Goal: Task Accomplishment & Management: Manage account settings

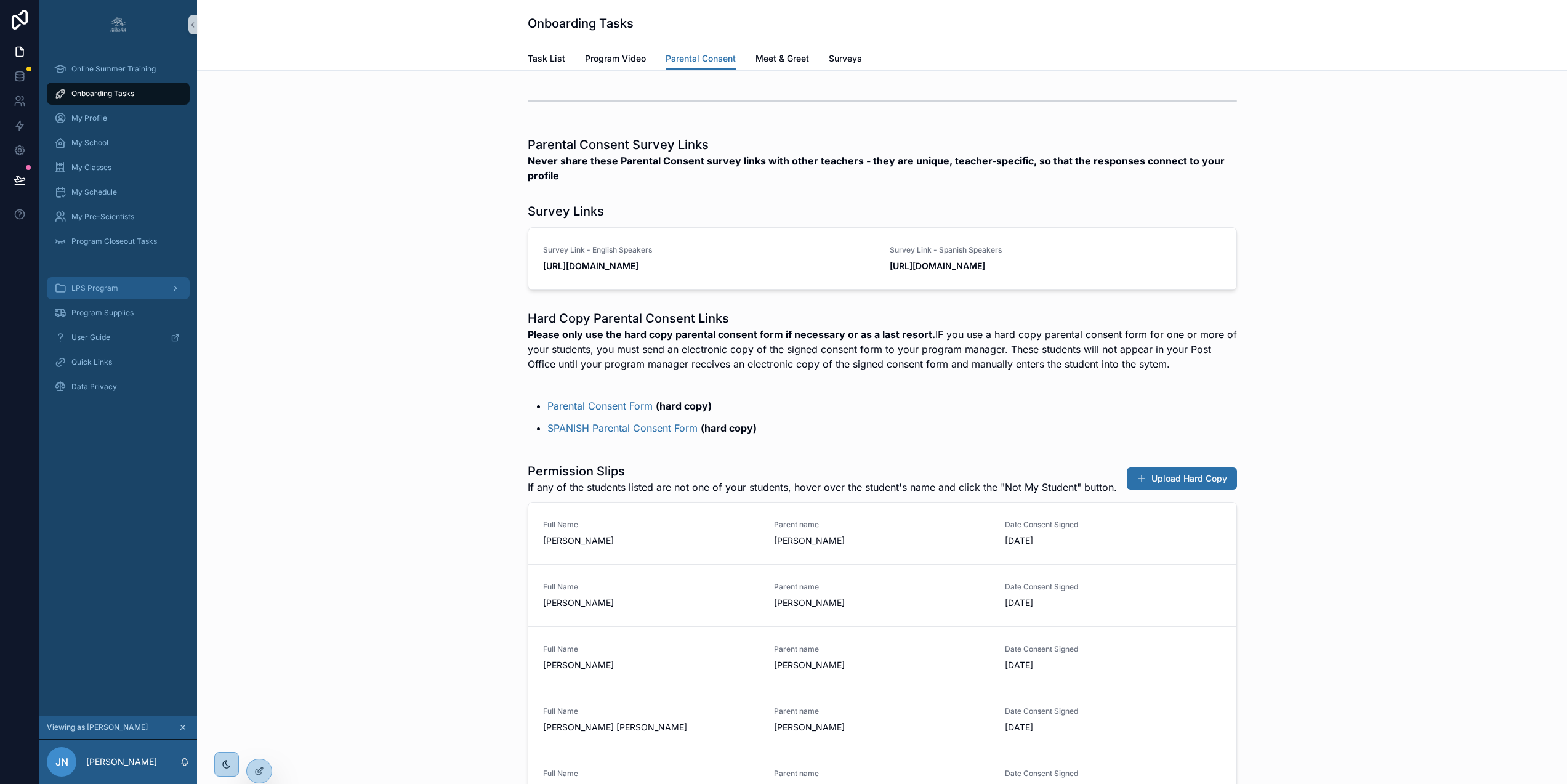
scroll to position [157, 0]
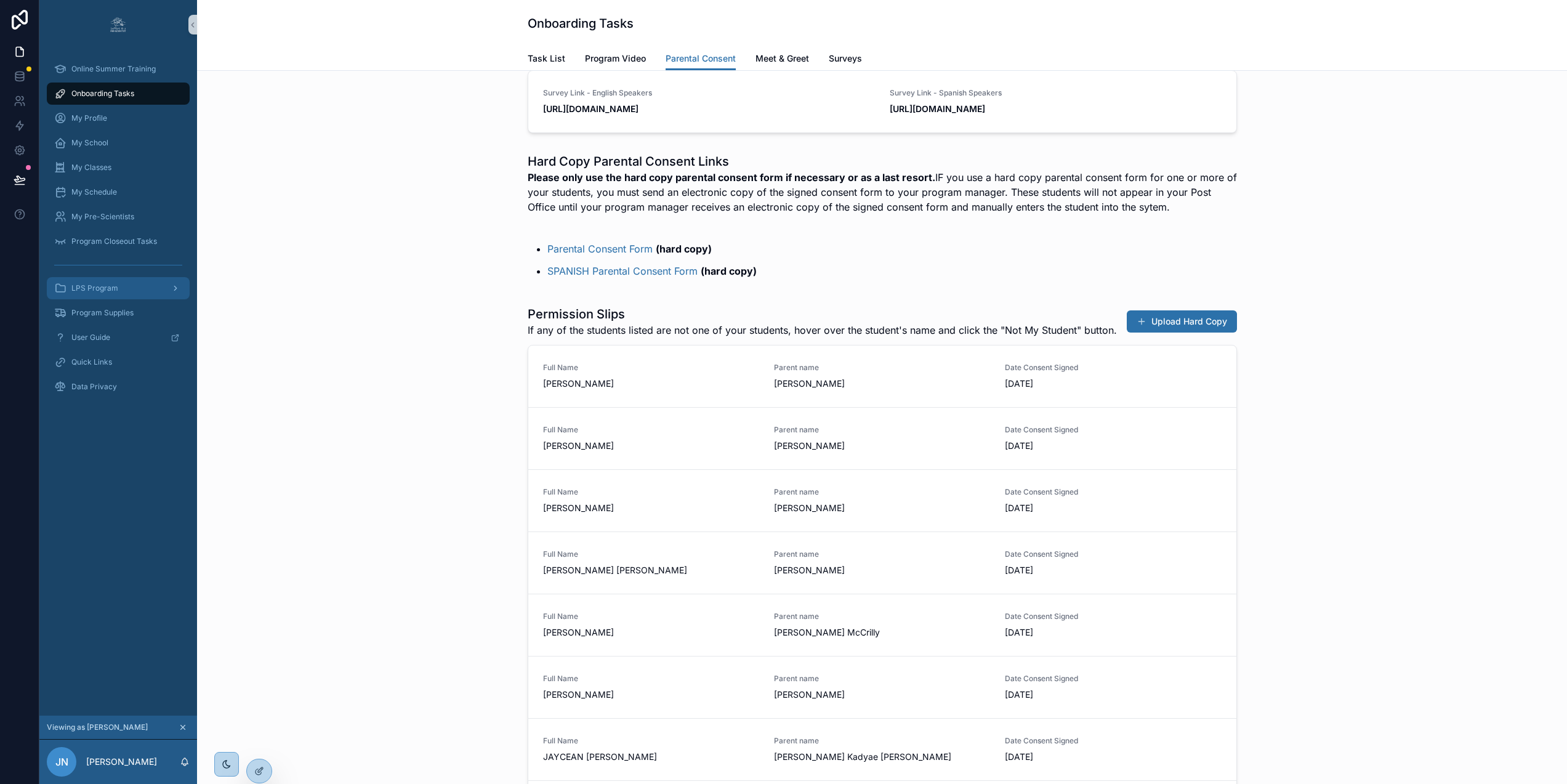
click at [110, 286] on span "LPS Program" at bounding box center [95, 288] width 47 height 10
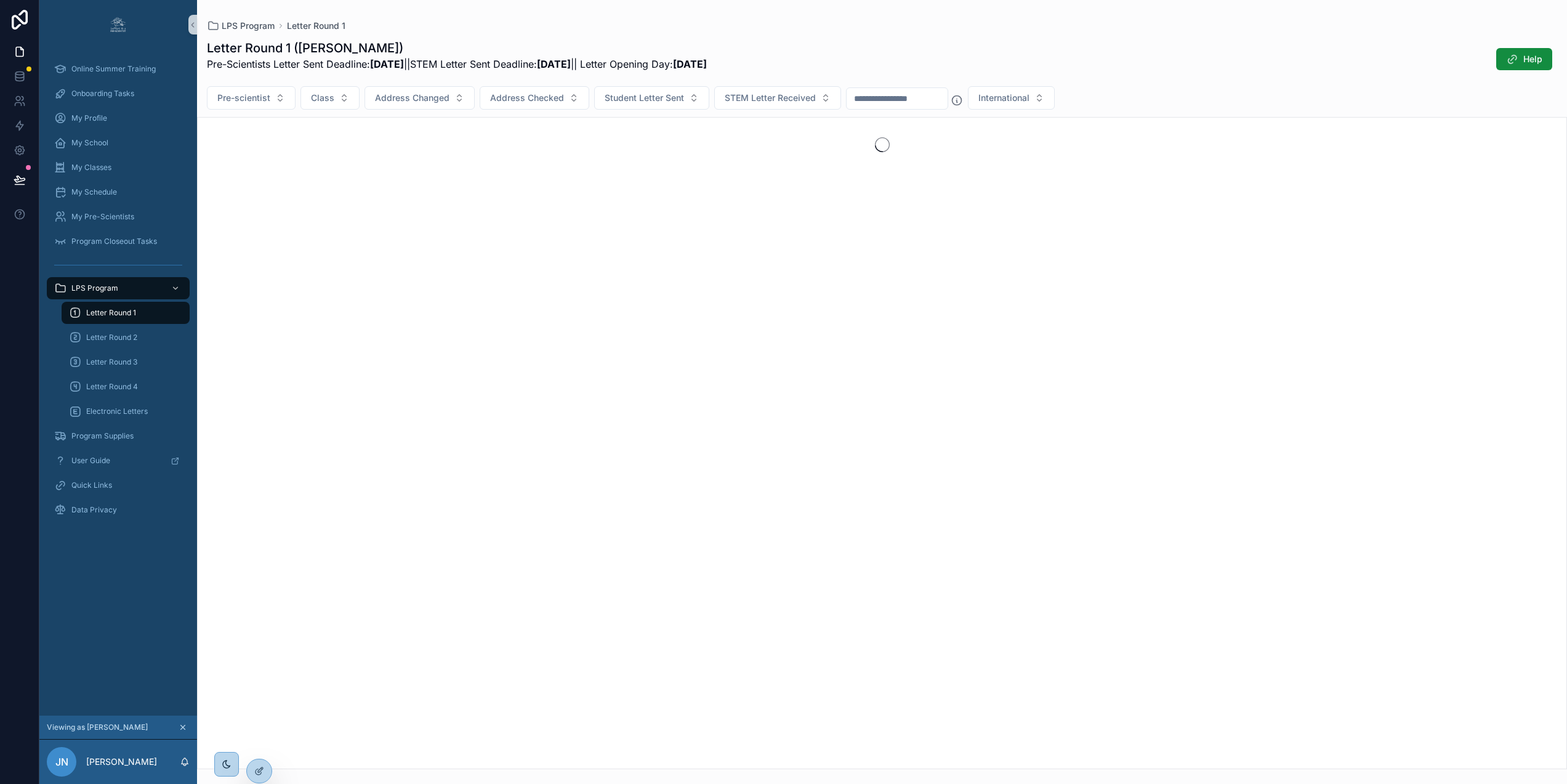
click at [142, 306] on div "Letter Round 1" at bounding box center [125, 313] width 113 height 20
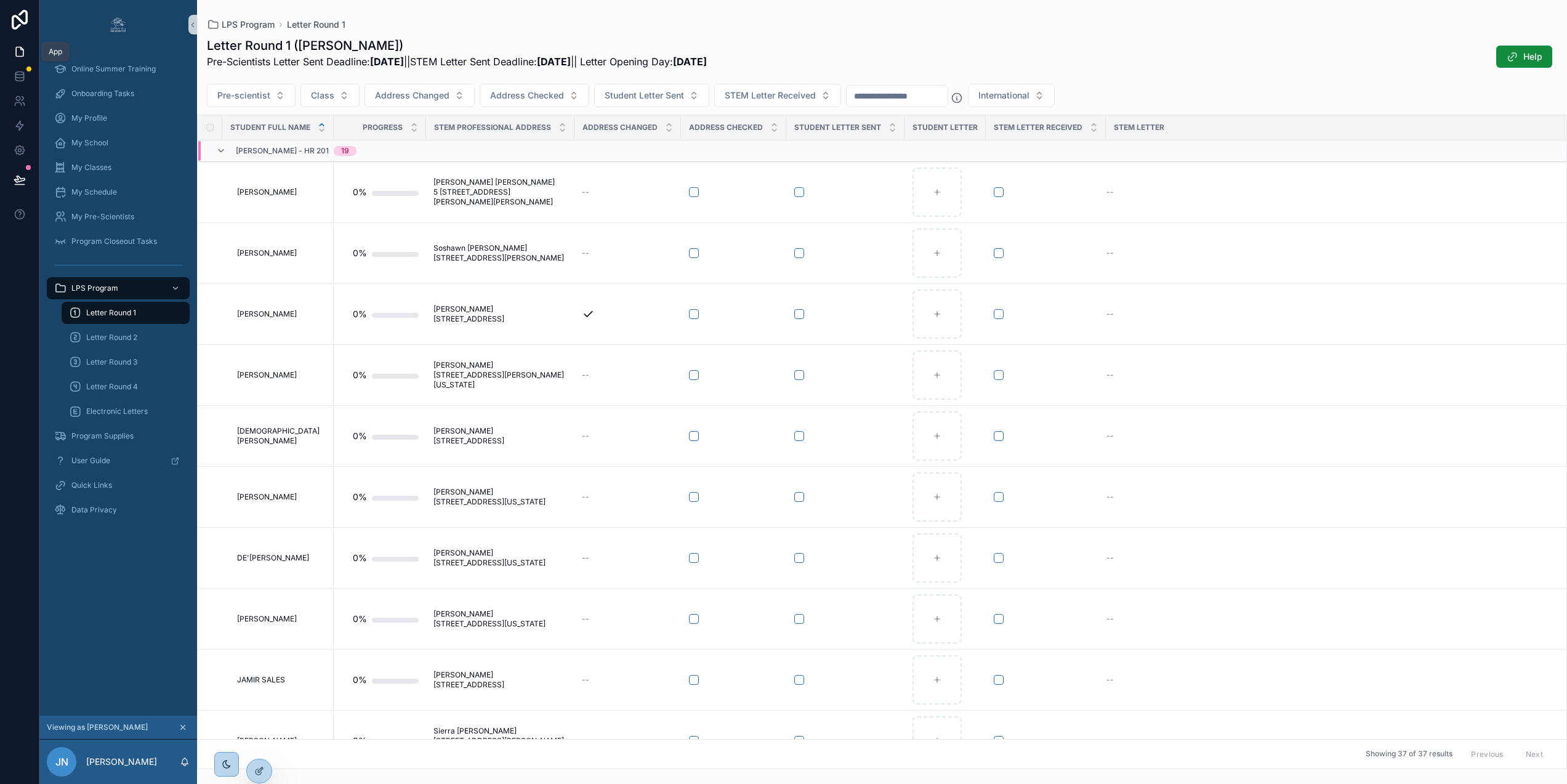
click at [18, 48] on icon at bounding box center [20, 52] width 12 height 12
click at [258, 766] on div at bounding box center [259, 771] width 25 height 23
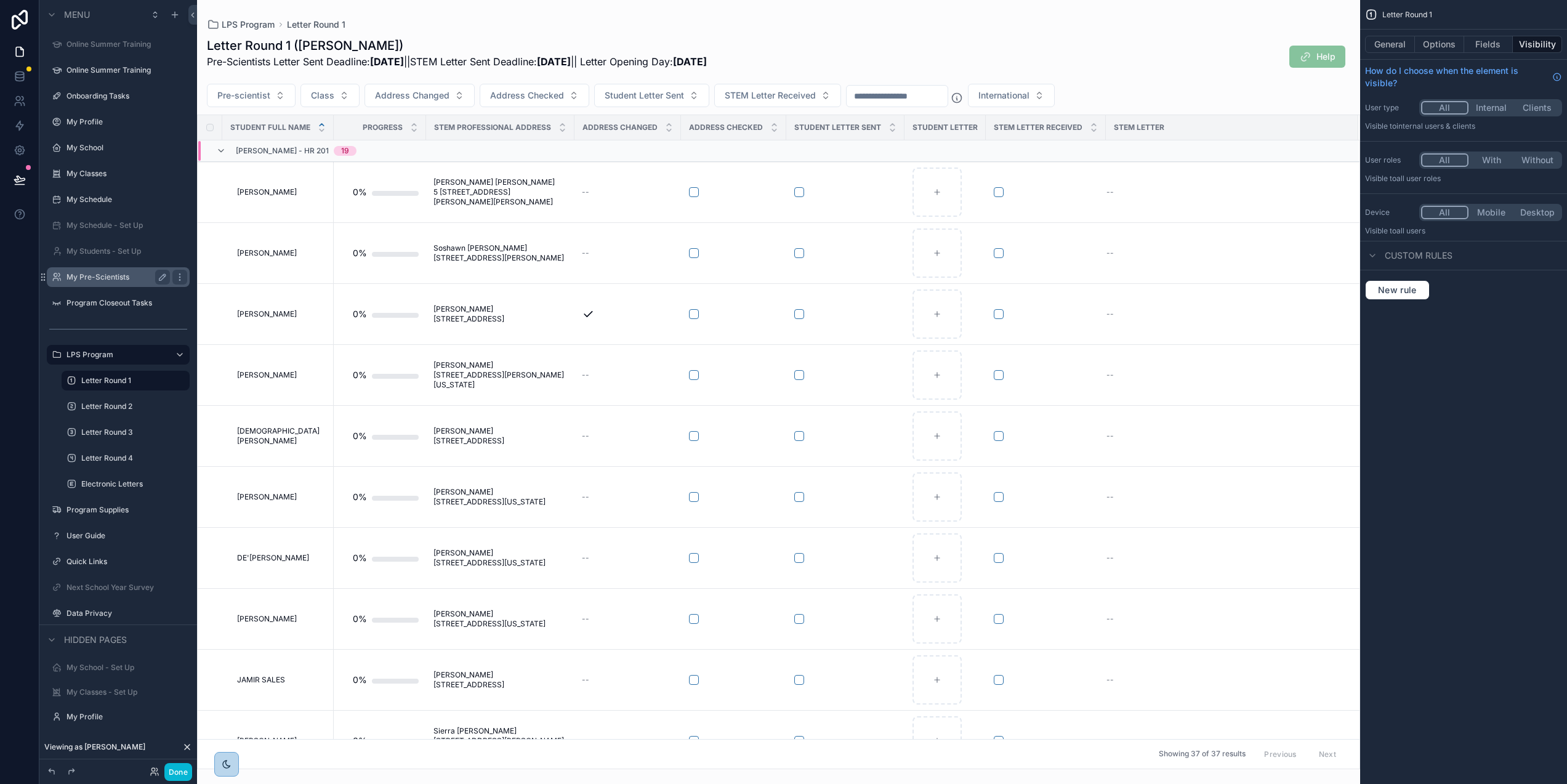
click at [106, 281] on label "My Pre-Scientists" at bounding box center [116, 277] width 99 height 10
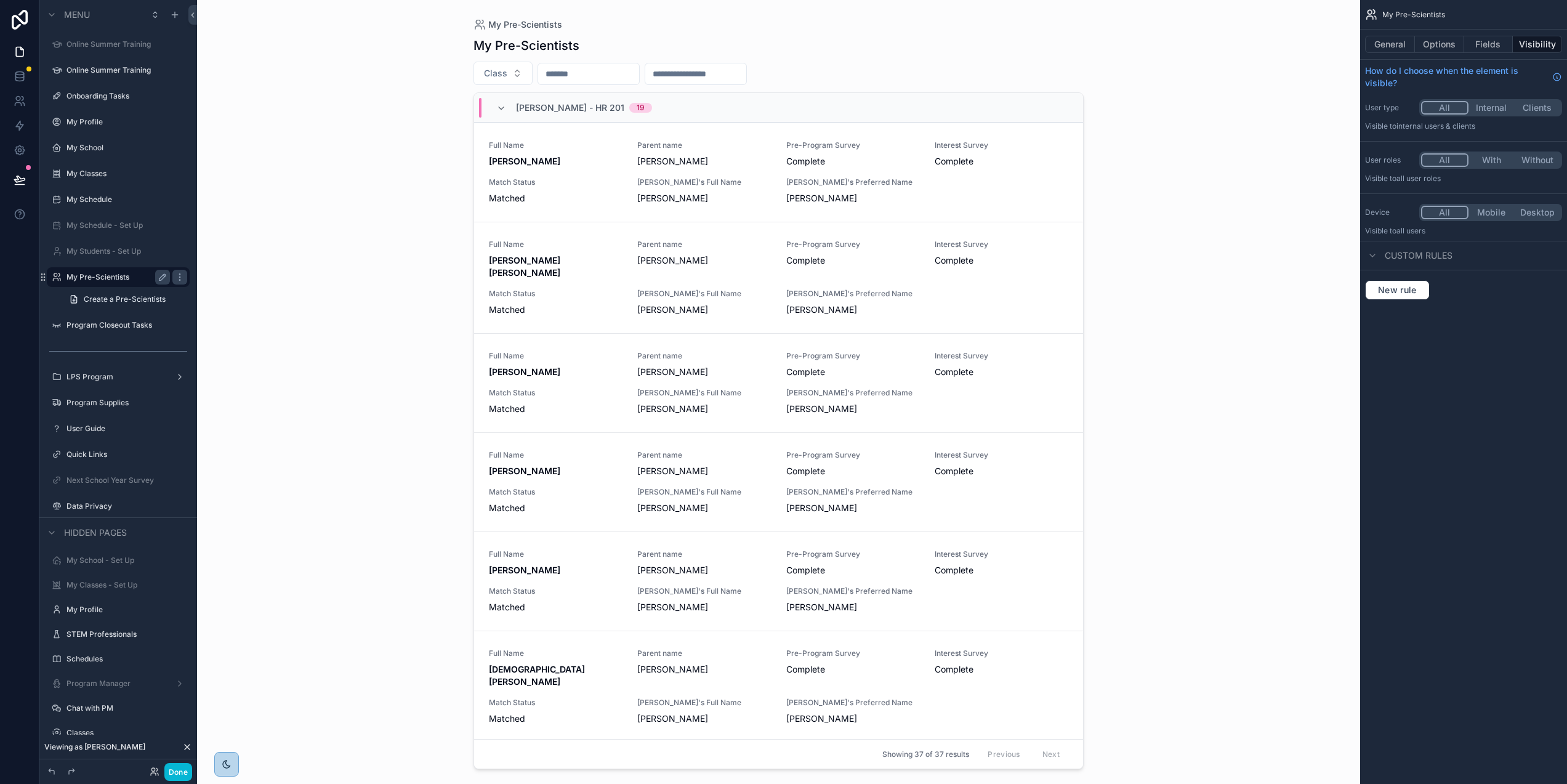
click at [730, 181] on div "scrollable content" at bounding box center [779, 384] width 630 height 769
click at [730, 181] on span "[PERSON_NAME]'s Full Name" at bounding box center [704, 182] width 134 height 10
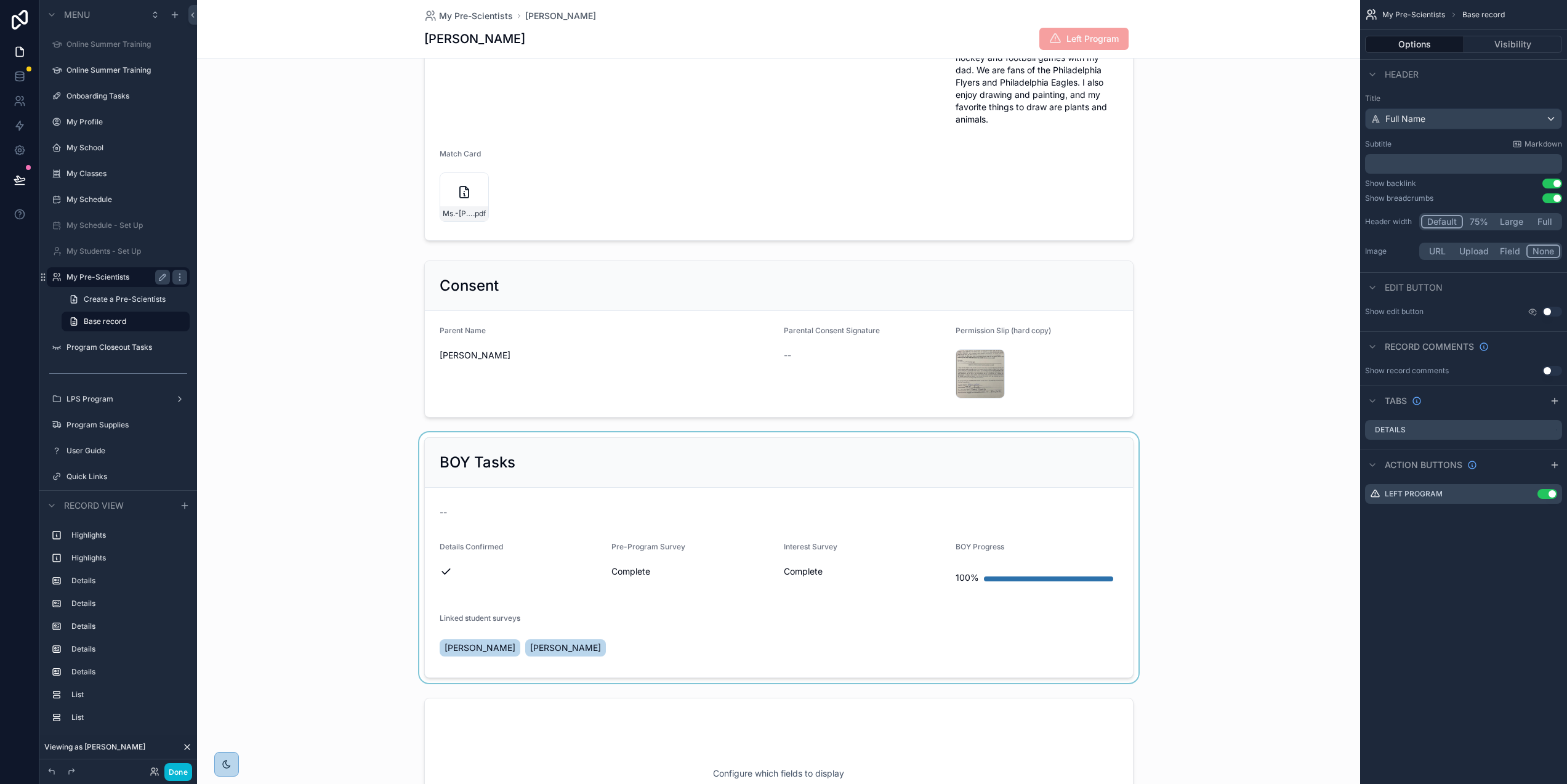
scroll to position [740, 0]
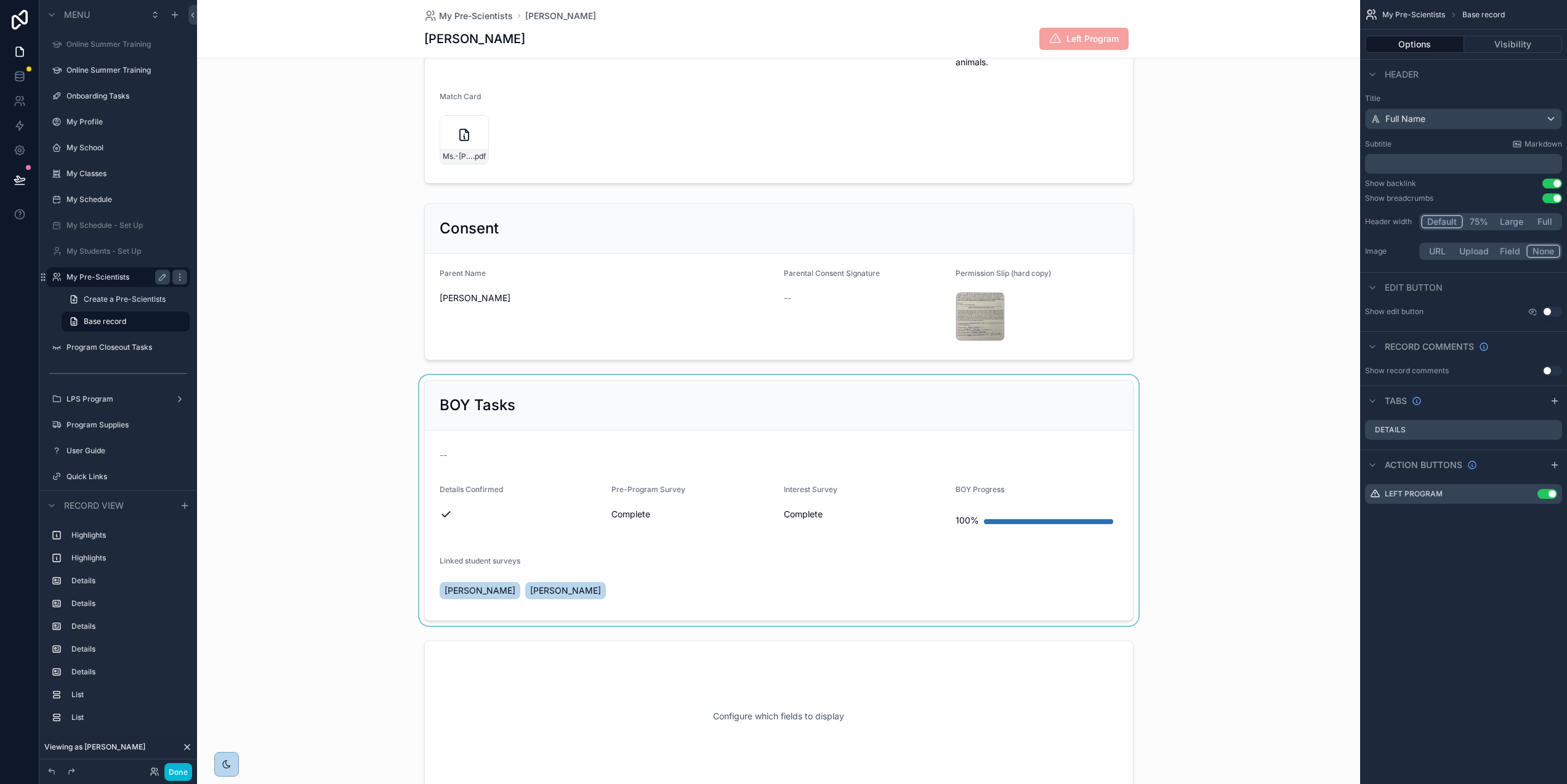
click at [523, 561] on div "scrollable content" at bounding box center [778, 500] width 1163 height 251
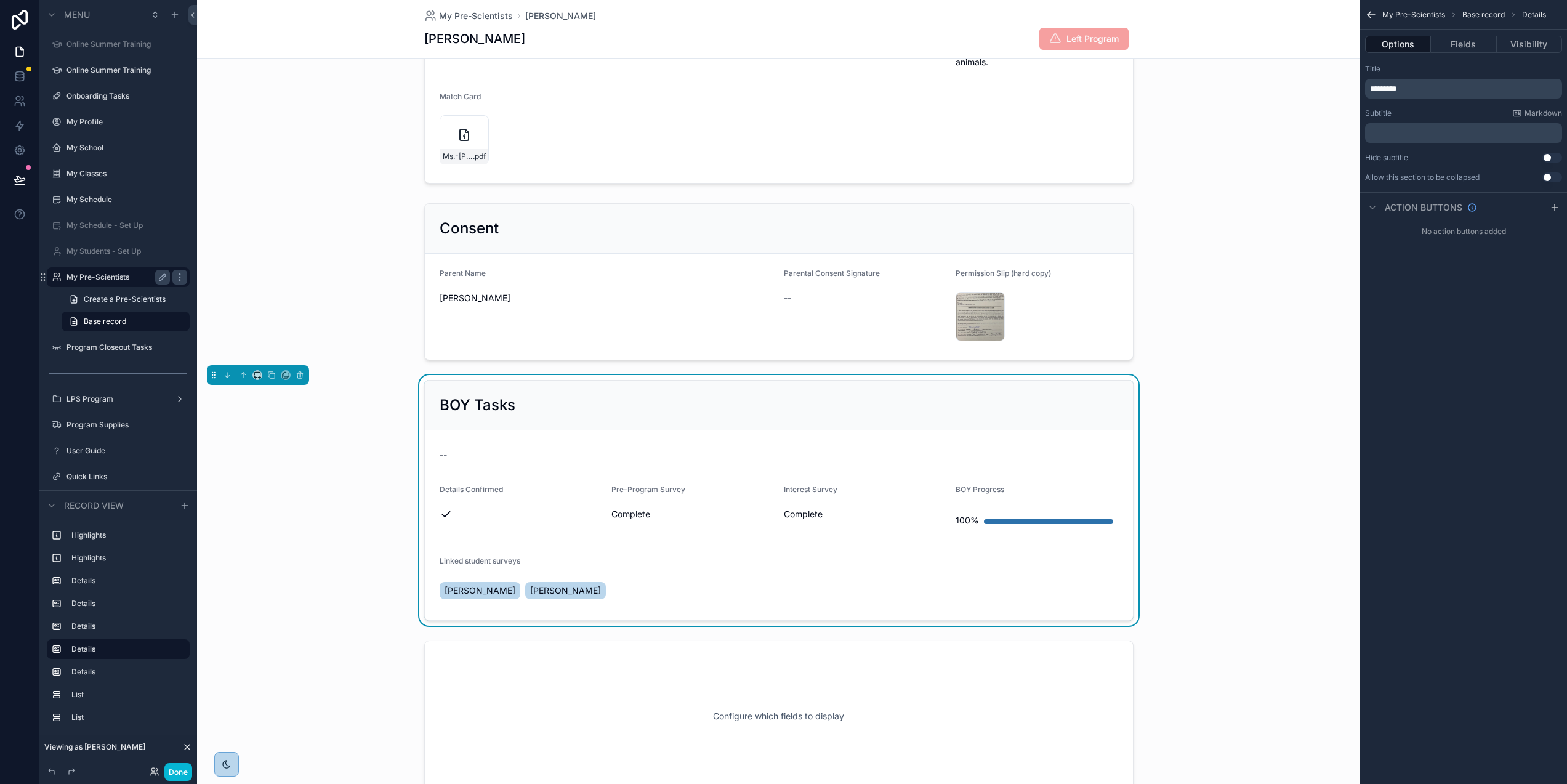
click at [527, 565] on div "Linked student surveys" at bounding box center [779, 563] width 679 height 15
click at [1475, 43] on button "Fields" at bounding box center [1464, 44] width 65 height 17
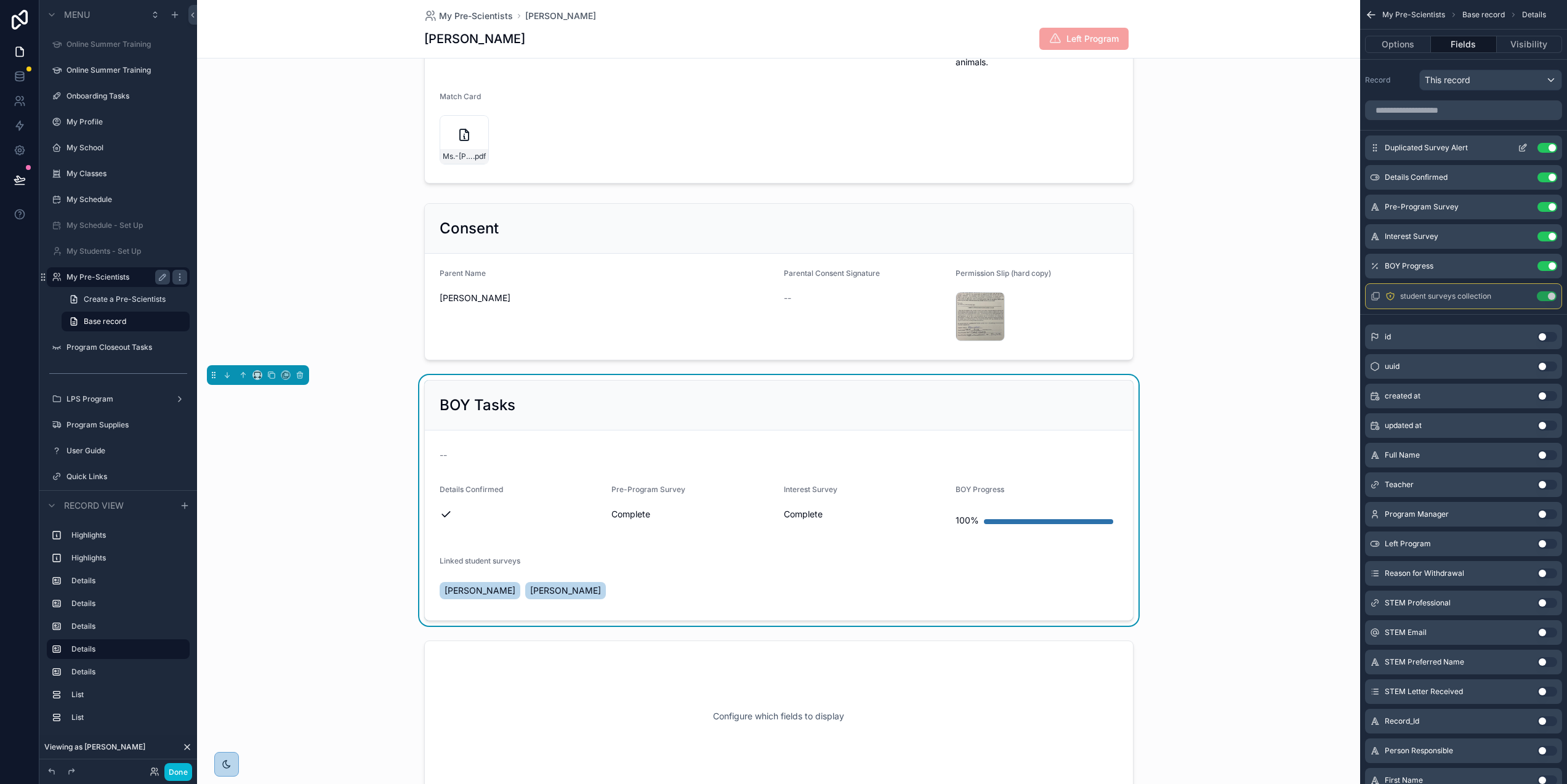
click at [1555, 147] on button "Use setting" at bounding box center [1547, 148] width 20 height 10
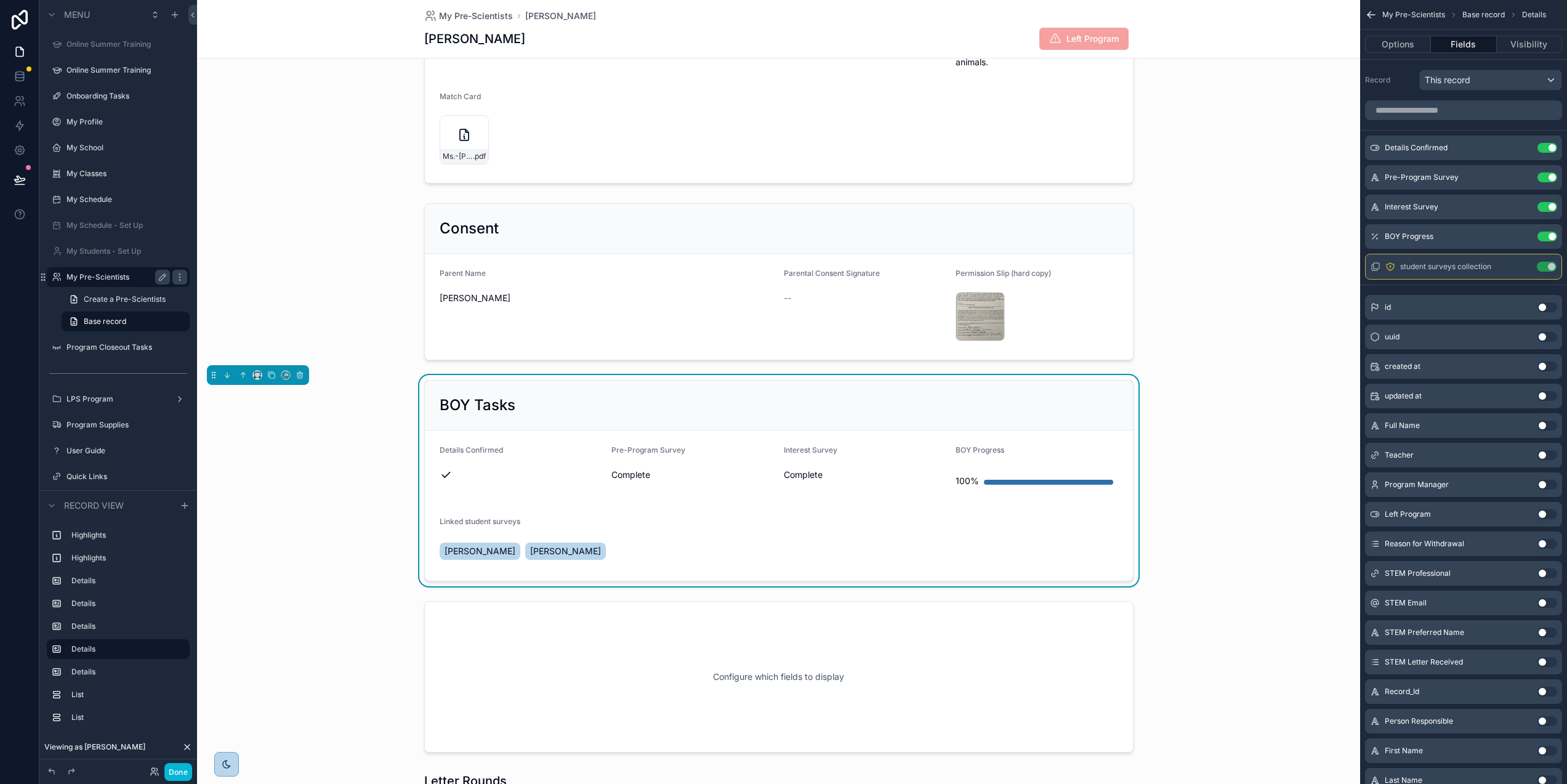
click at [1029, 514] on form "Details Confirmed Pre-Program Survey Complete Interest Survey Complete BOY Prog…" at bounding box center [779, 505] width 708 height 151
click at [1550, 266] on button "Use setting" at bounding box center [1547, 266] width 20 height 10
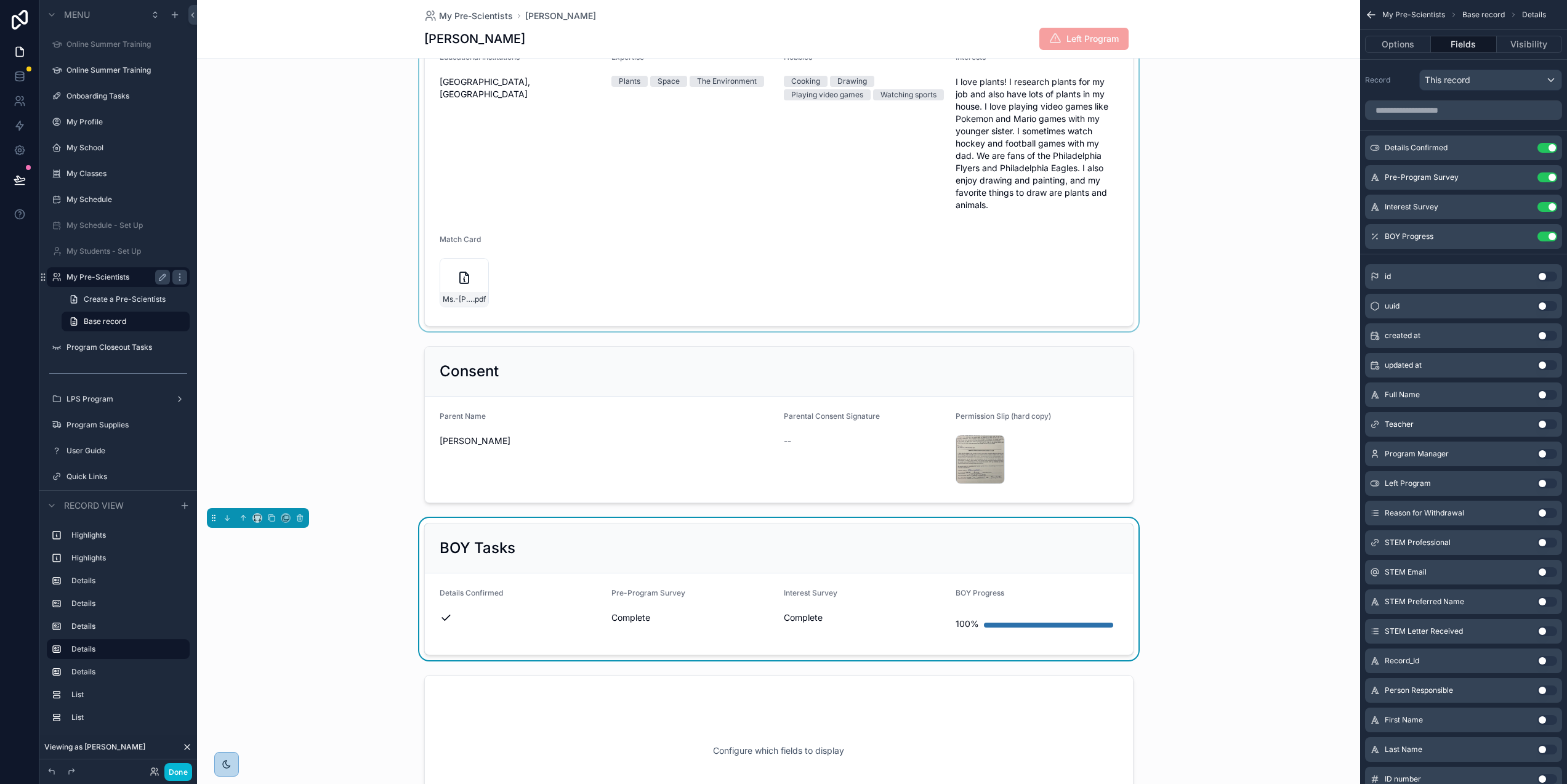
scroll to position [483, 0]
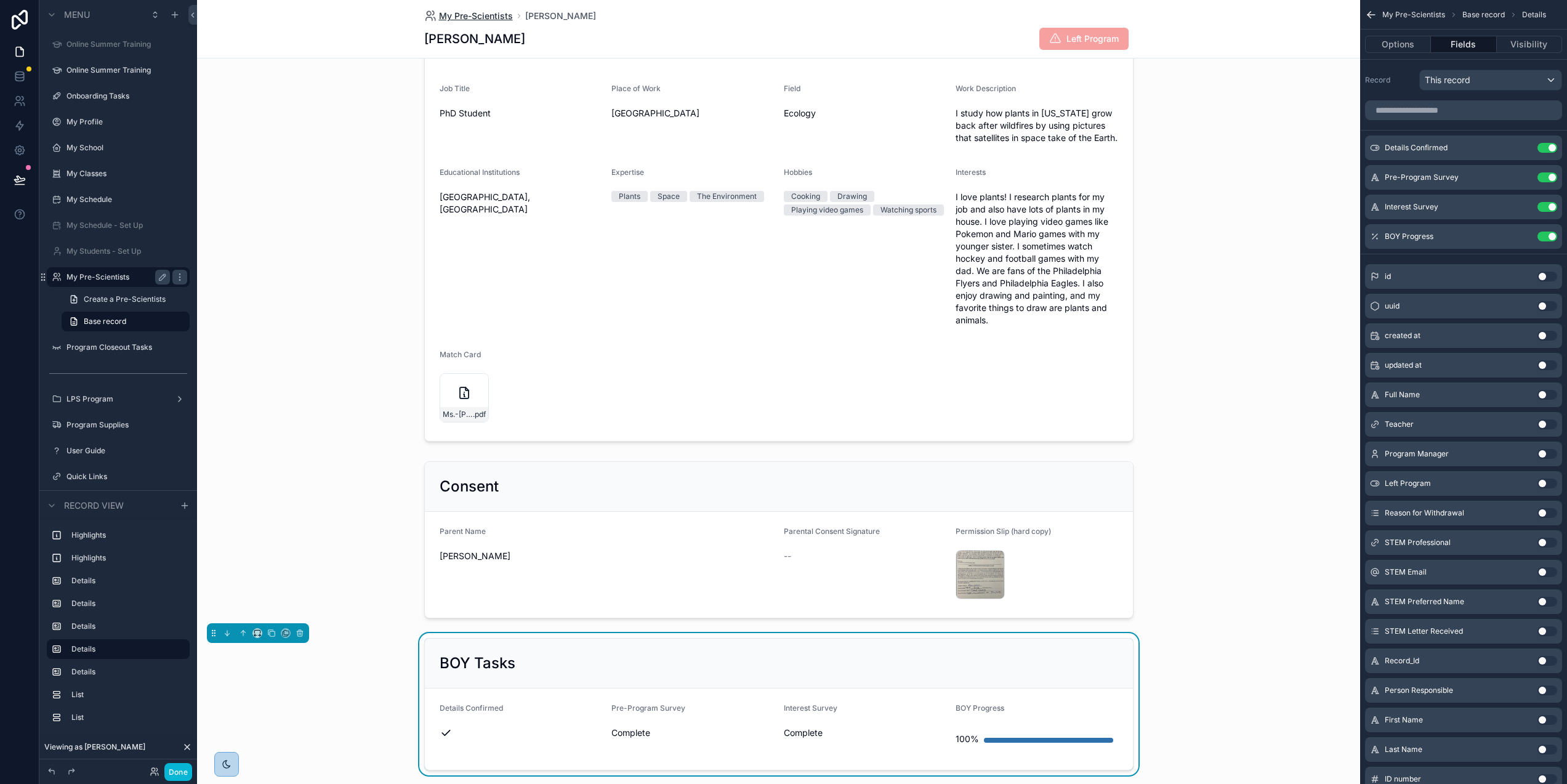
click at [449, 12] on span "My Pre-Scientists" at bounding box center [476, 16] width 74 height 12
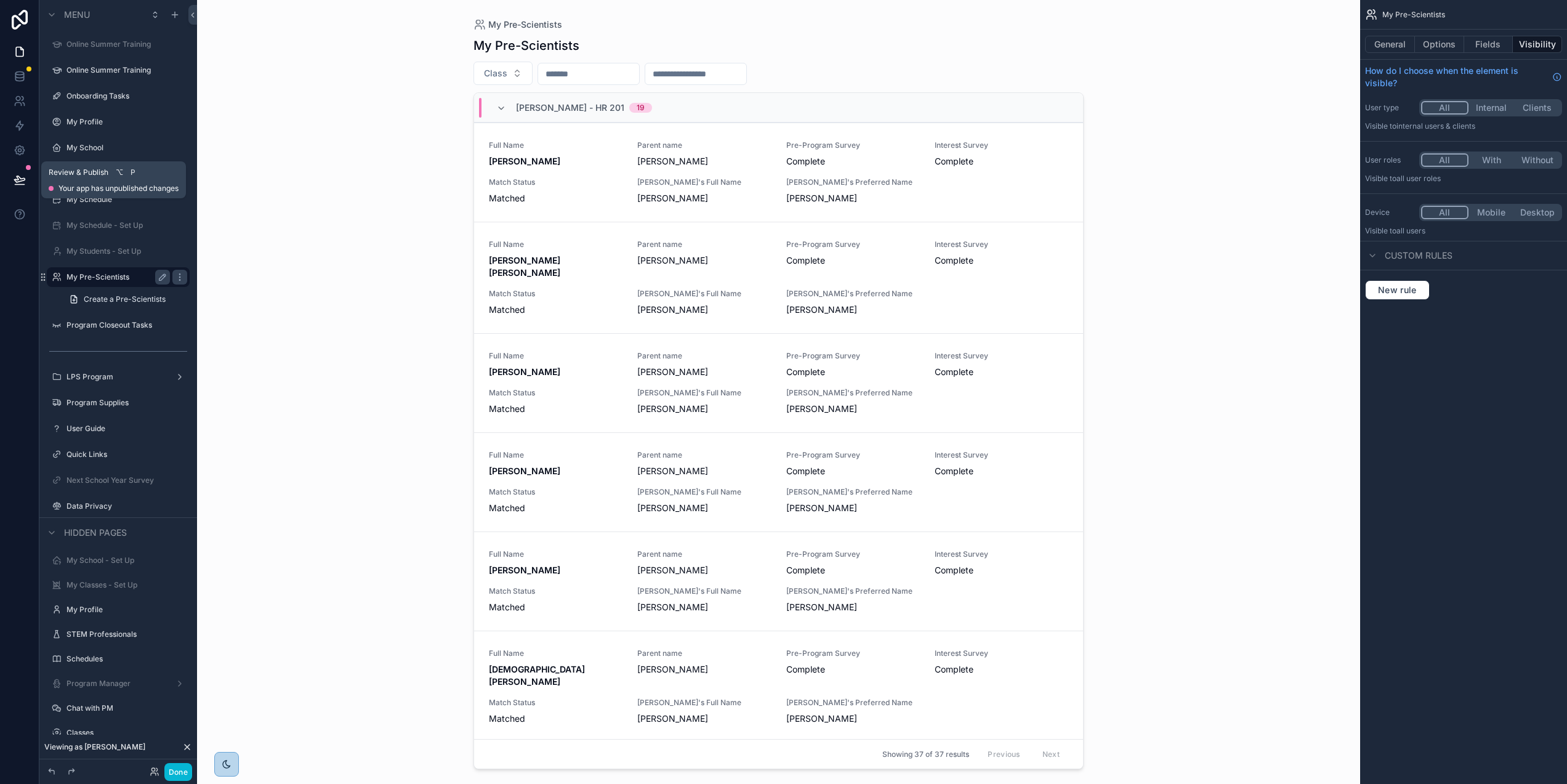
click at [14, 181] on icon at bounding box center [20, 180] width 12 height 12
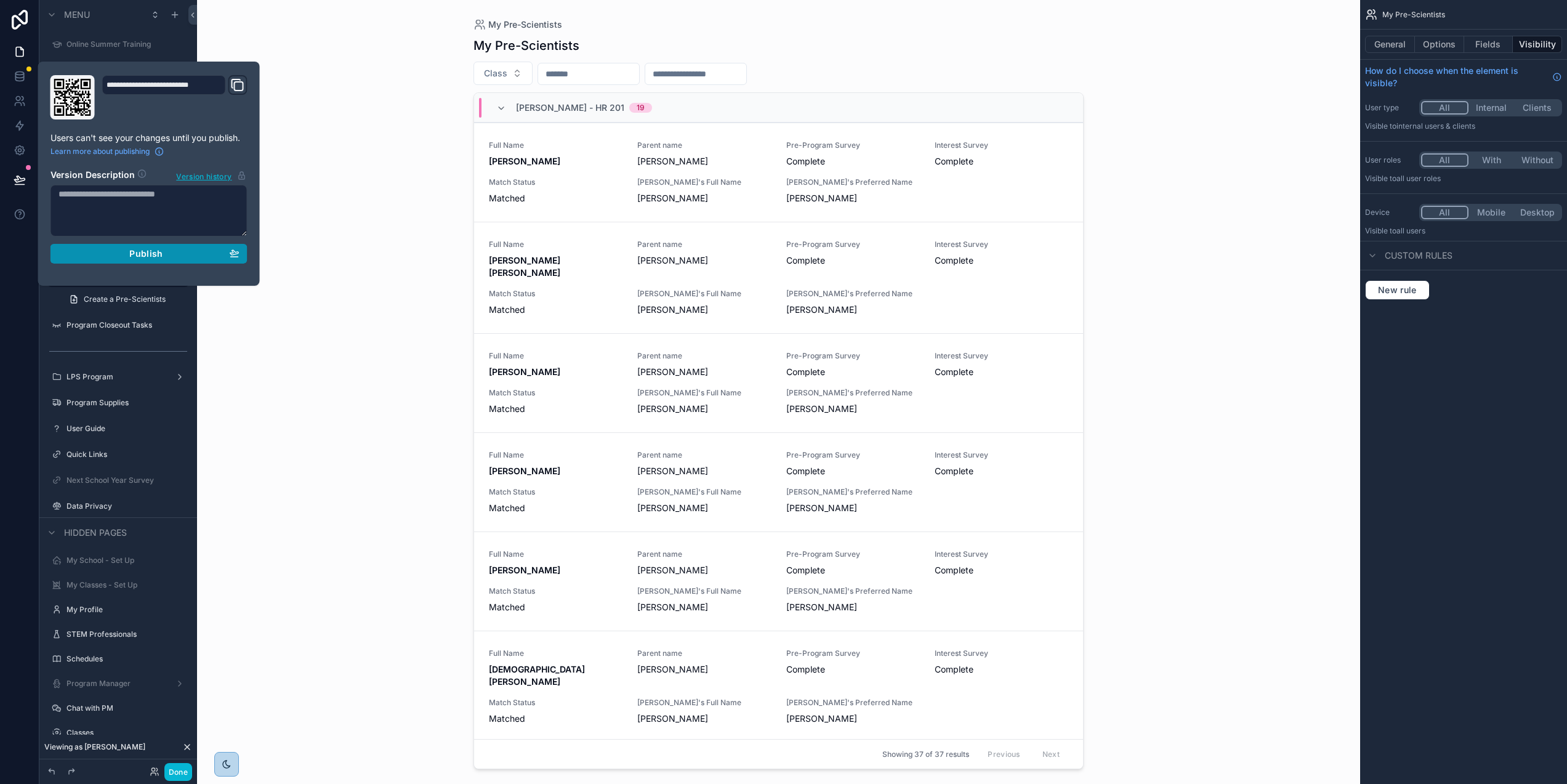
click at [166, 253] on div "Publish" at bounding box center [149, 253] width 181 height 11
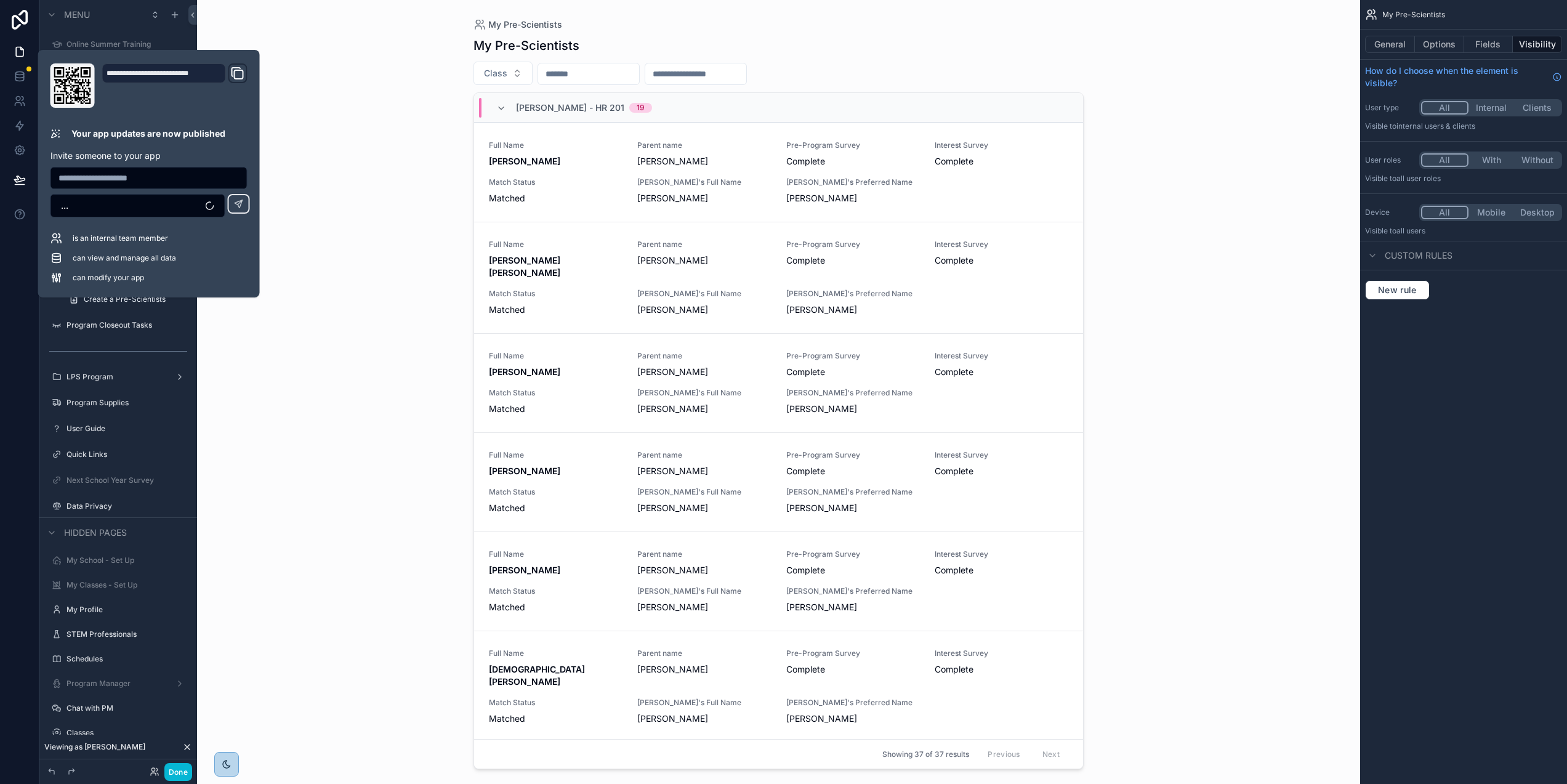
click at [340, 232] on div "My Pre-Scientists My Pre-Scientists Class [PERSON_NAME] - HR 201 19 Full Name […" at bounding box center [778, 392] width 1163 height 784
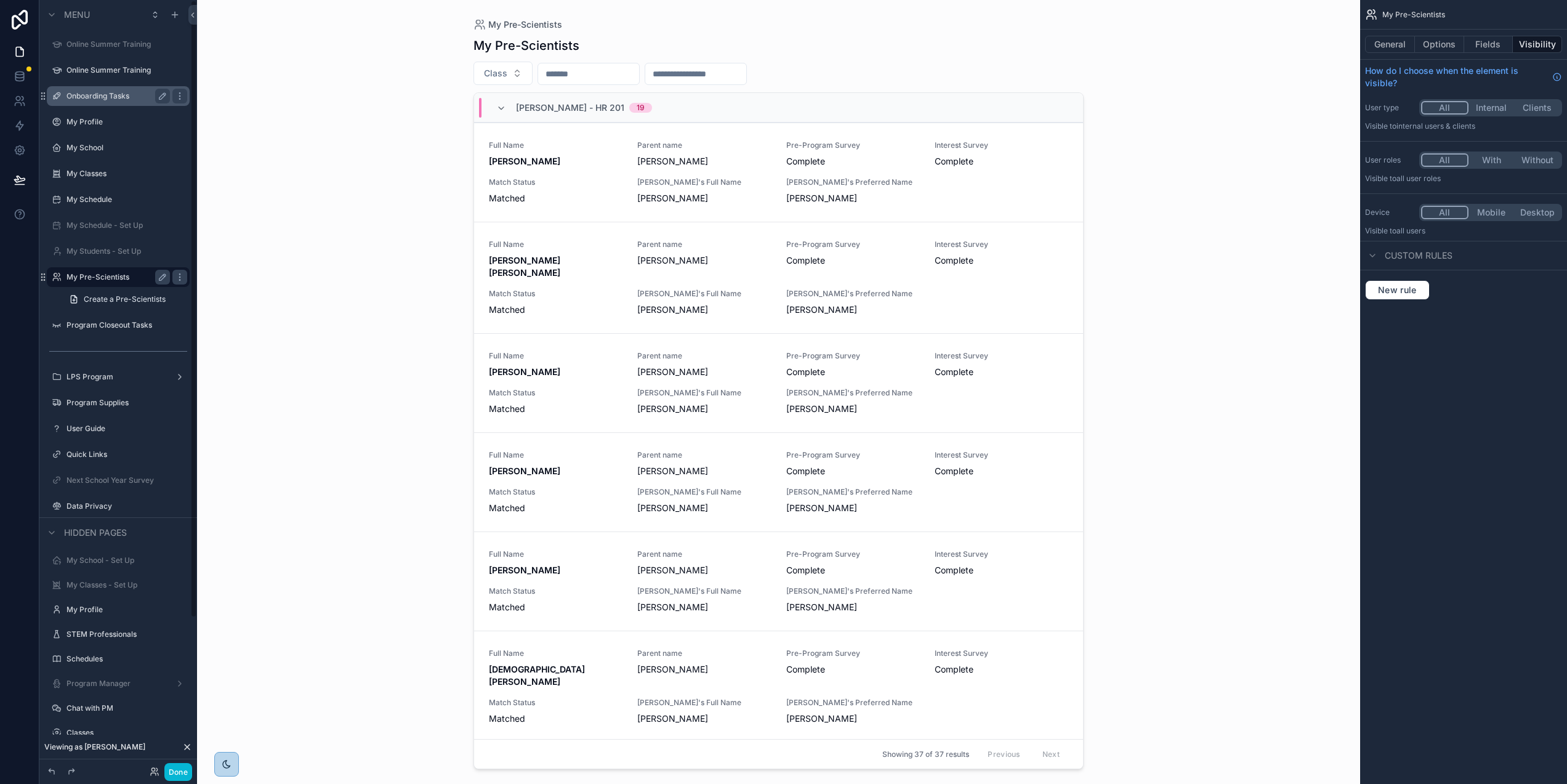
click at [92, 93] on label "Onboarding Tasks" at bounding box center [116, 96] width 99 height 10
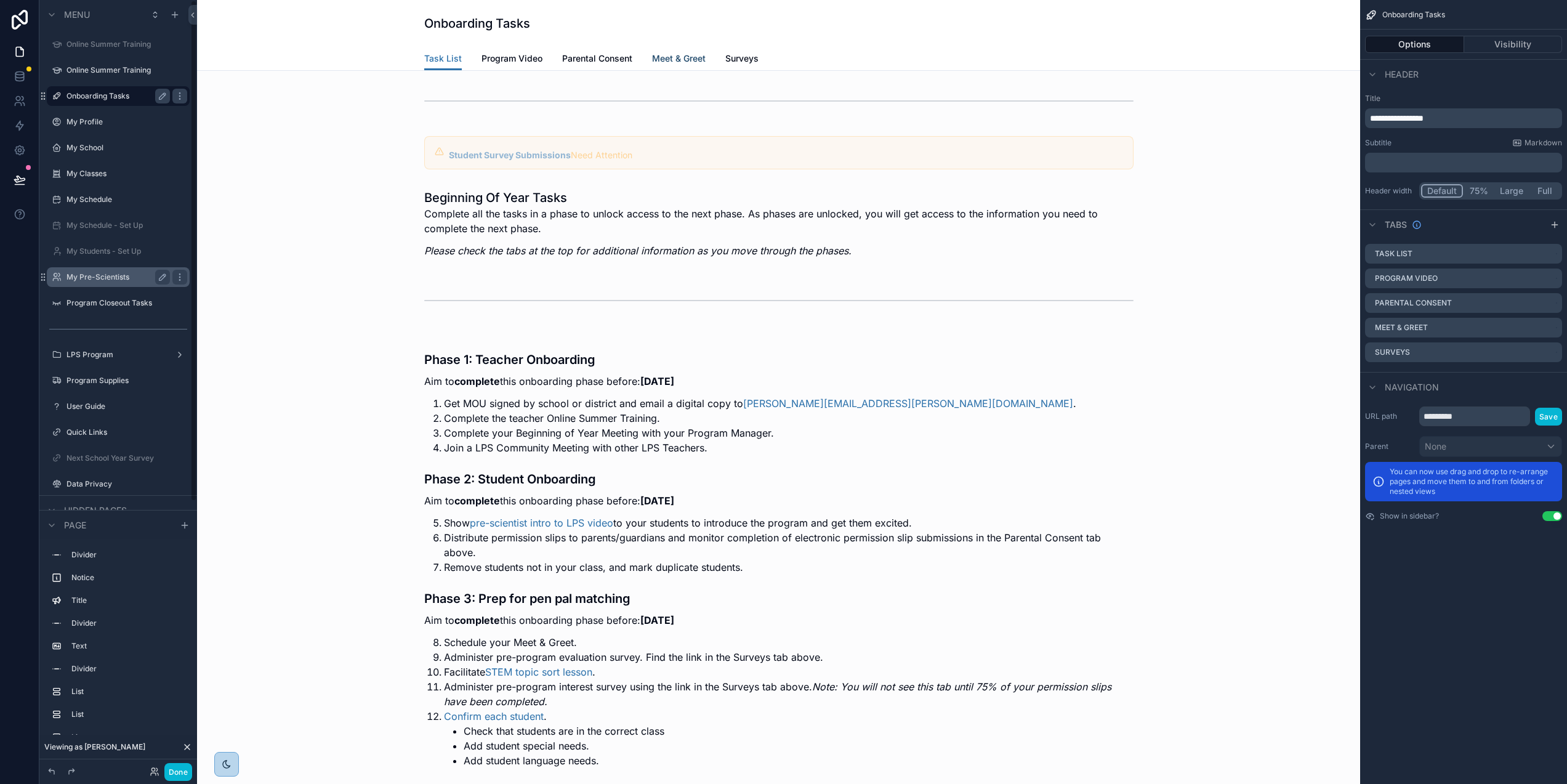
click at [666, 54] on span "Meet & Greet" at bounding box center [679, 59] width 54 height 12
